Goal: Register for event/course

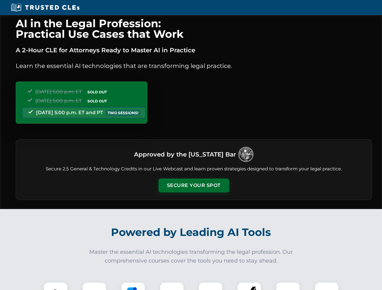
click at [194, 186] on button "Secure Your Spot" at bounding box center [193, 186] width 71 height 14
click at [56, 286] on img at bounding box center [56, 295] width 18 height 18
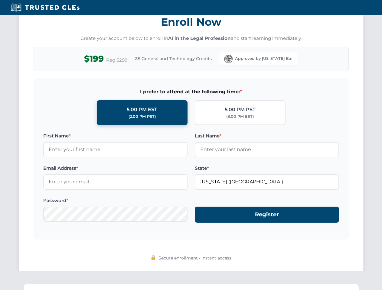
scroll to position [594, 0]
